Goal: Share content: Share content

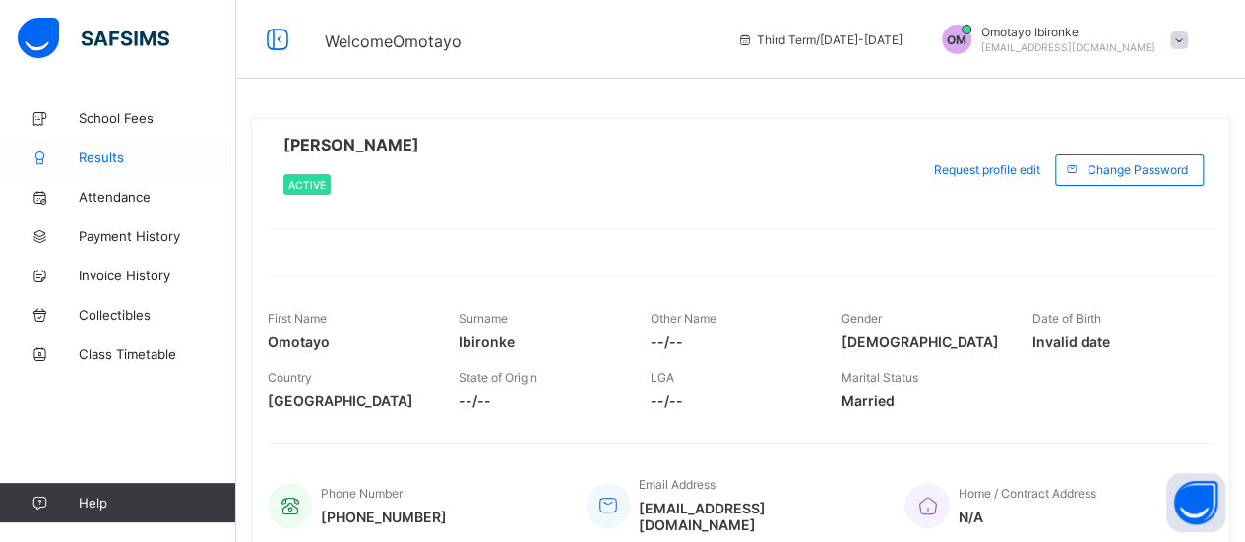
drag, startPoint x: 0, startPoint y: 0, endPoint x: 154, endPoint y: 166, distance: 226.3
click at [154, 166] on link "Results" at bounding box center [118, 157] width 236 height 39
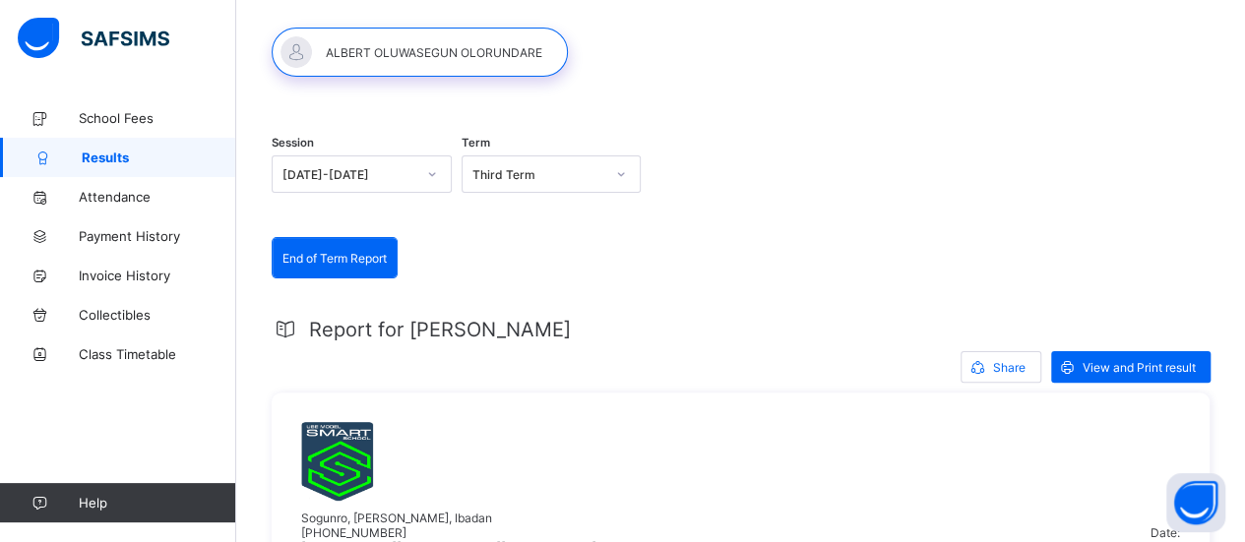
scroll to position [197, 0]
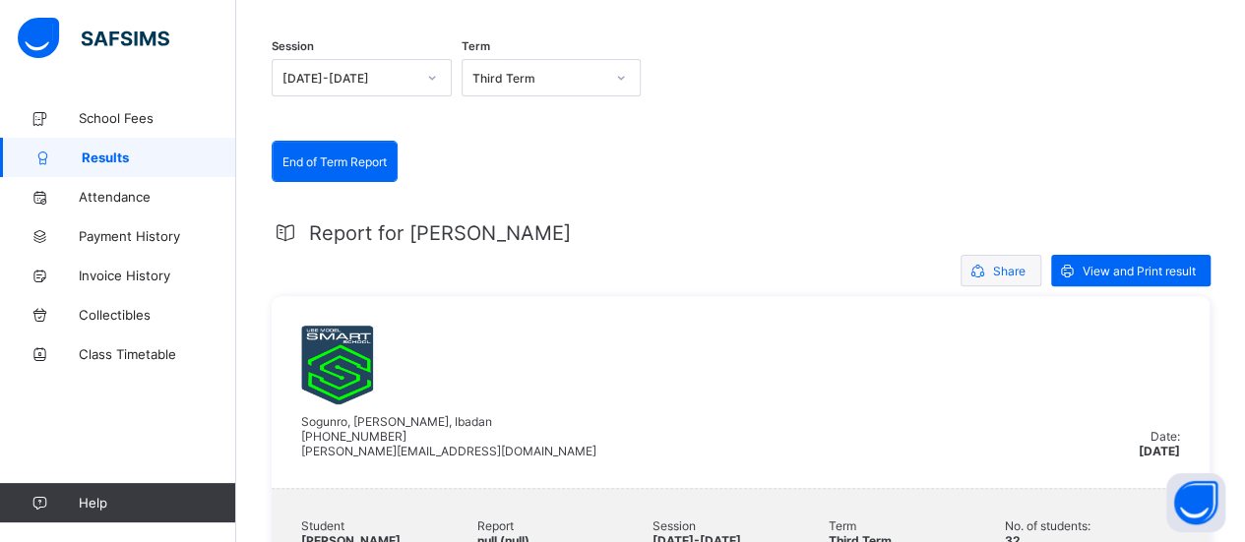
click at [1024, 275] on span "Share" at bounding box center [1009, 271] width 32 height 15
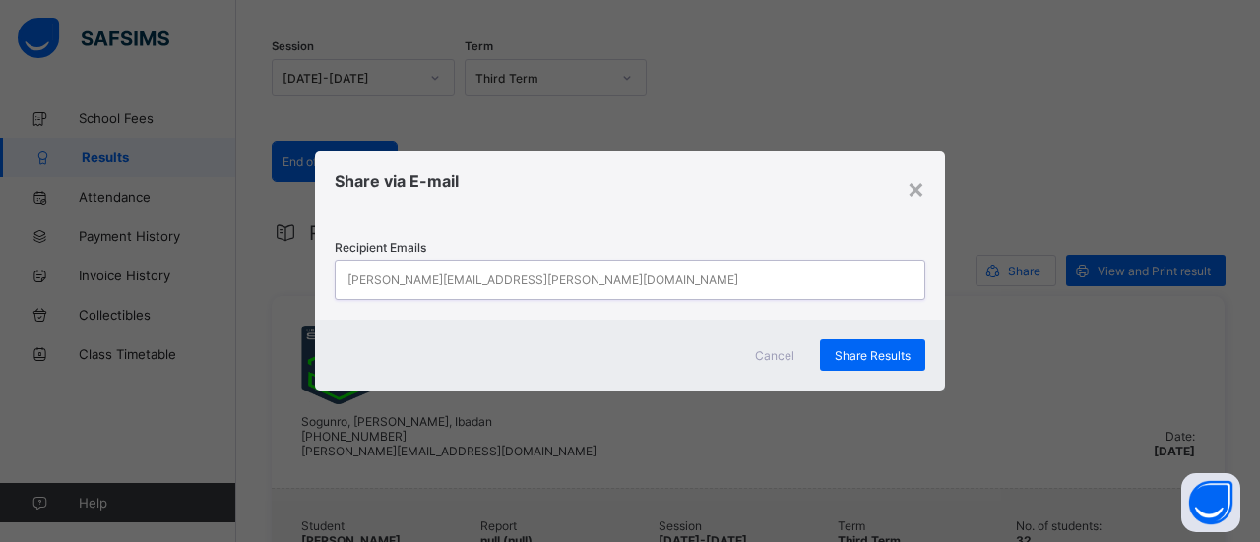
click at [490, 281] on div "[PERSON_NAME][EMAIL_ADDRESS][PERSON_NAME][DOMAIN_NAME]" at bounding box center [611, 280] width 551 height 38
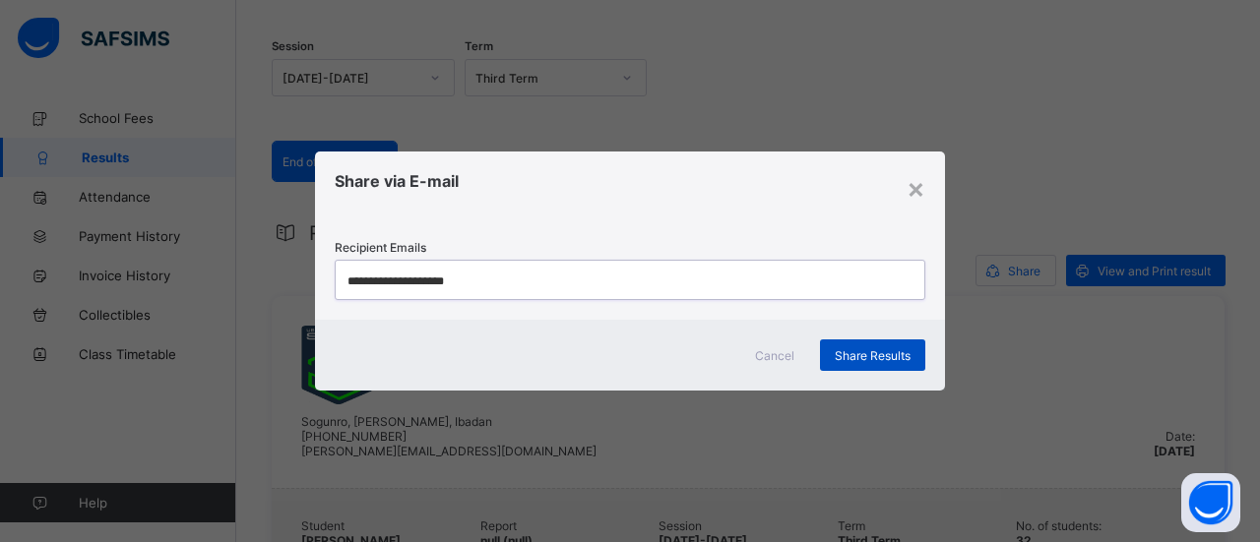
type input "**********"
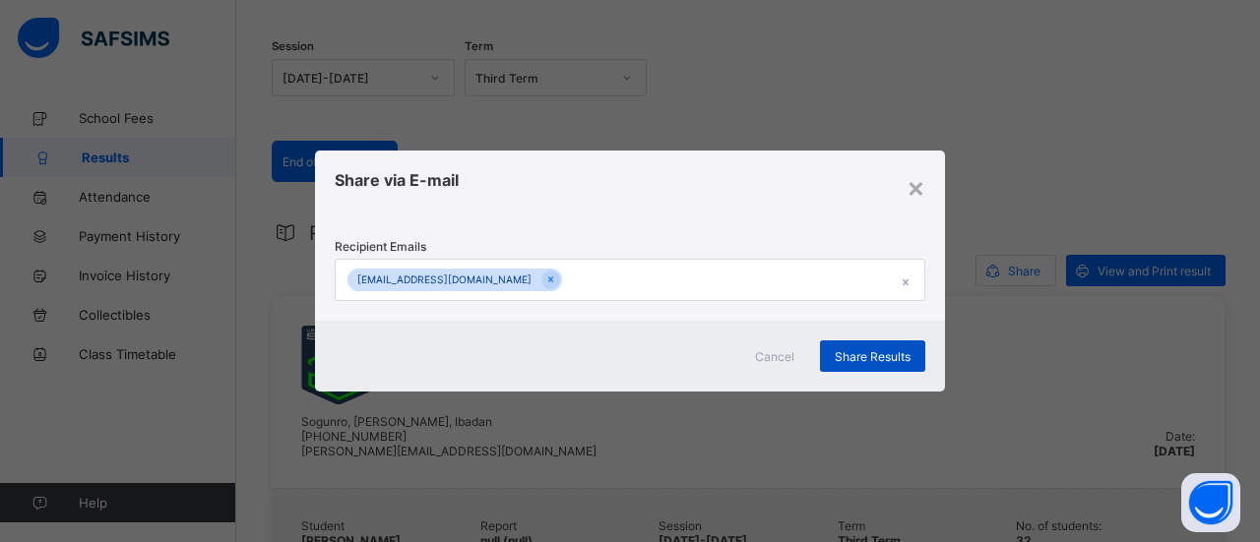
click at [850, 356] on span "Share Results" at bounding box center [872, 356] width 76 height 15
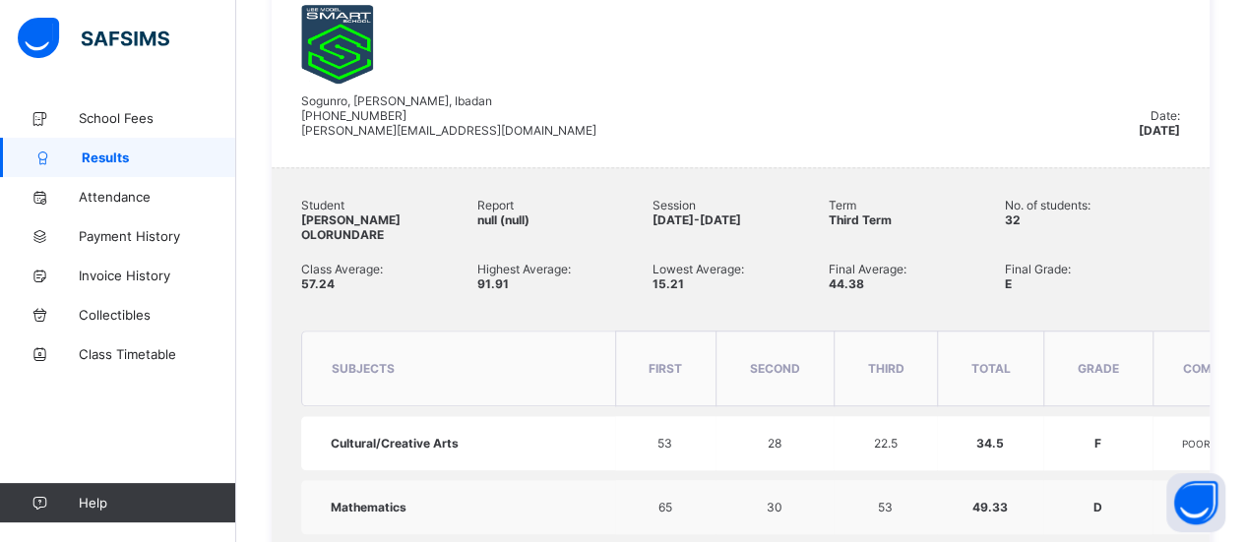
scroll to position [394, 0]
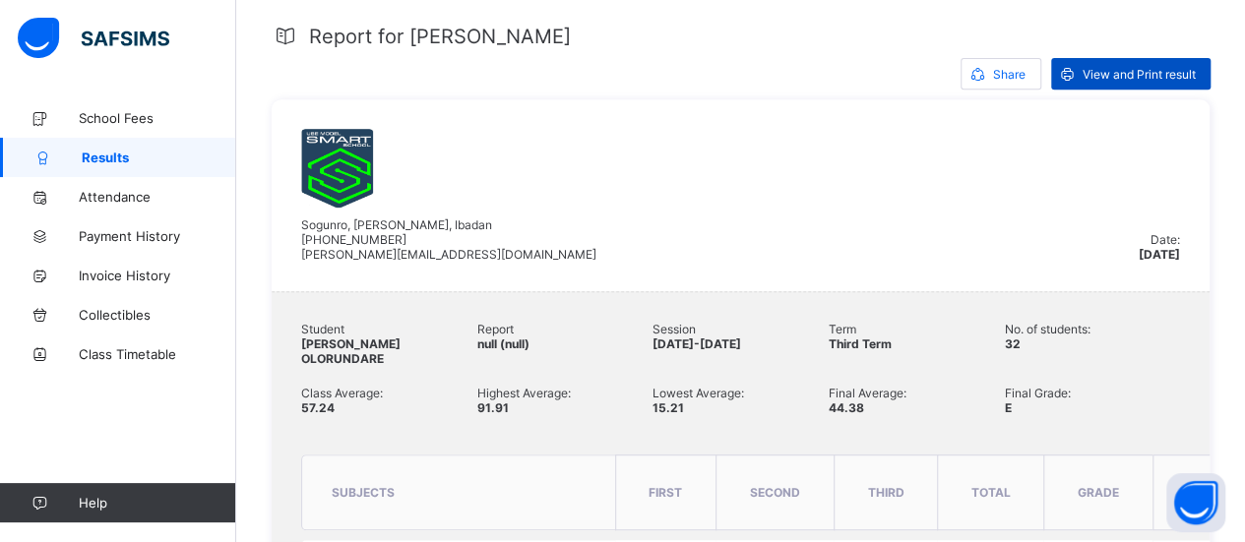
click at [1128, 68] on span "View and Print result" at bounding box center [1138, 74] width 113 height 15
click at [1157, 83] on div "View and Print result" at bounding box center [1130, 73] width 159 height 31
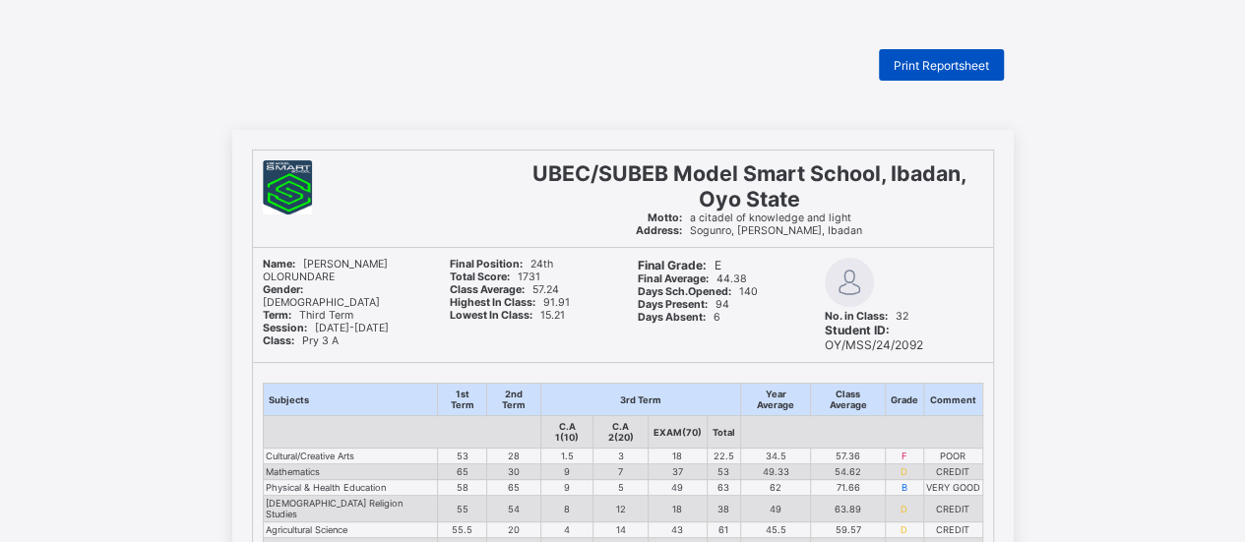
click at [939, 68] on span "Print Reportsheet" at bounding box center [940, 65] width 95 height 15
click at [934, 61] on span "Print Reportsheet" at bounding box center [940, 65] width 95 height 15
